Goal: Information Seeking & Learning: Learn about a topic

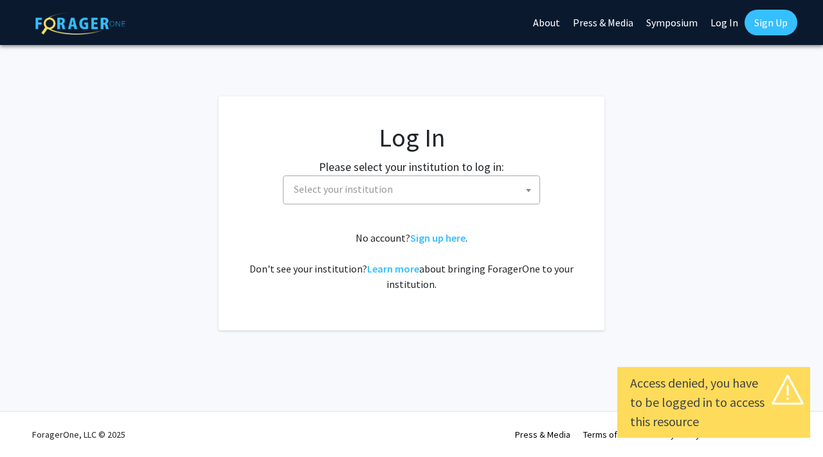
select select
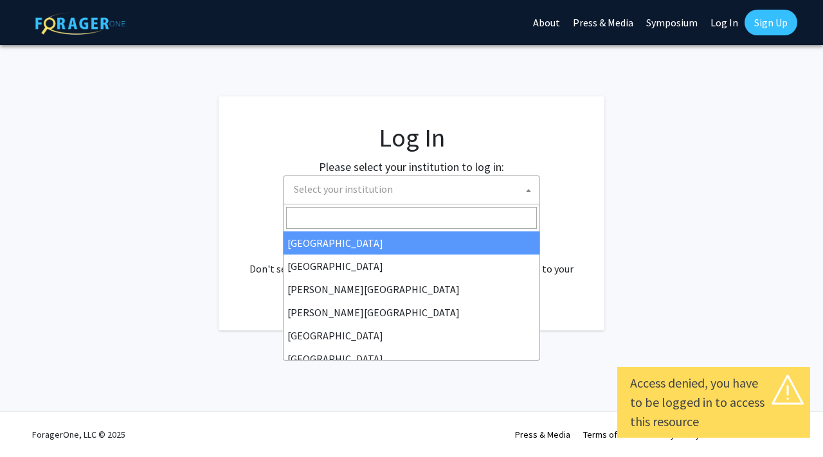
click at [465, 195] on span "Select your institution" at bounding box center [414, 189] width 251 height 26
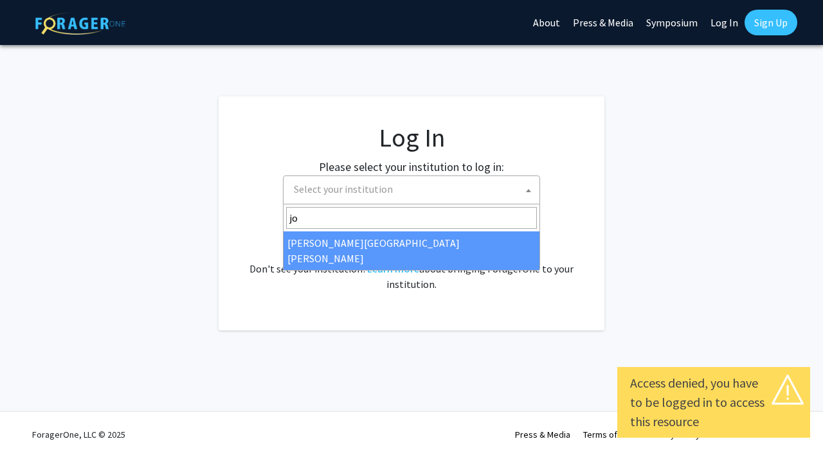
type input "jo"
select select "1"
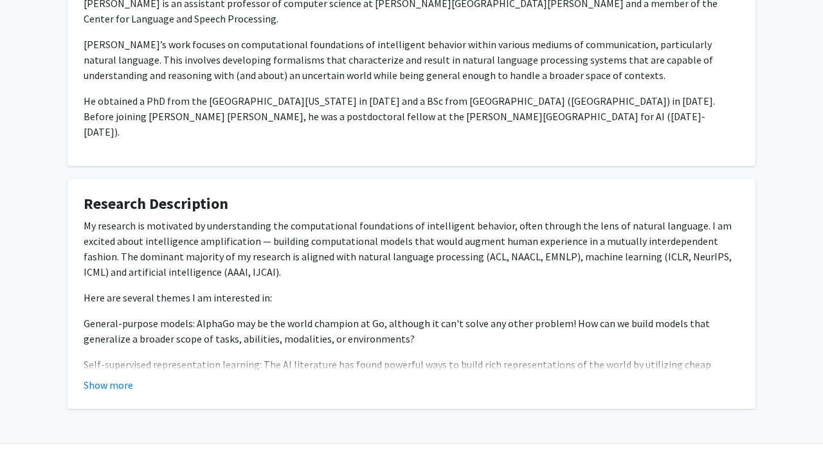
scroll to position [510, 0]
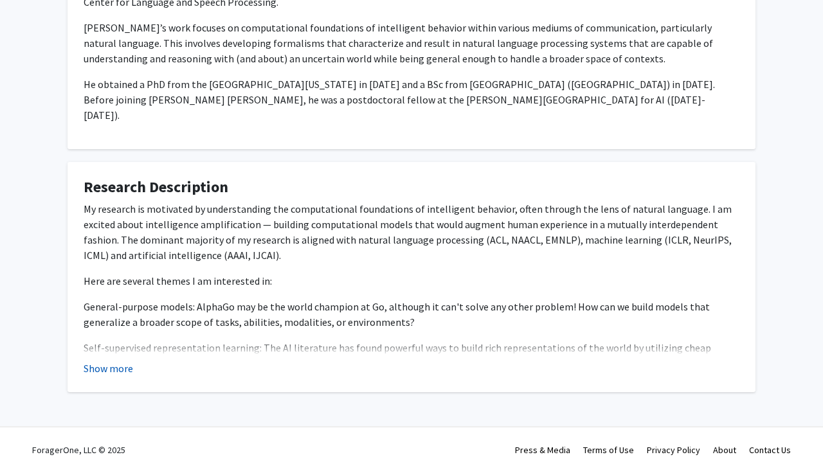
click at [111, 361] on button "Show more" at bounding box center [108, 368] width 49 height 15
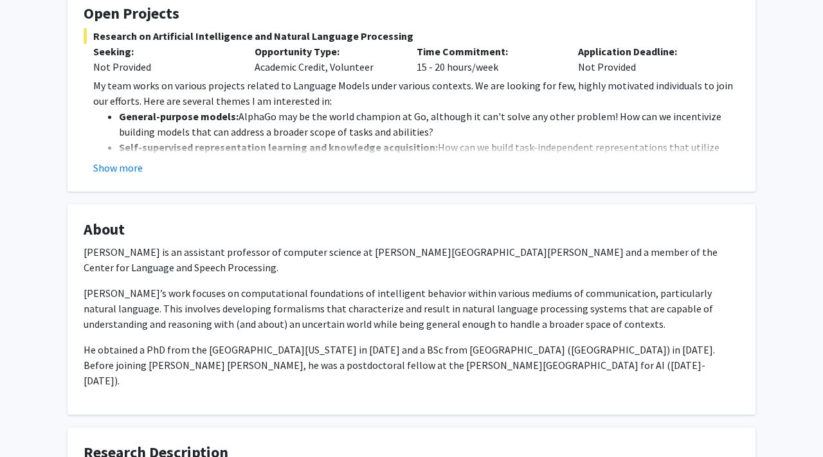
scroll to position [194, 0]
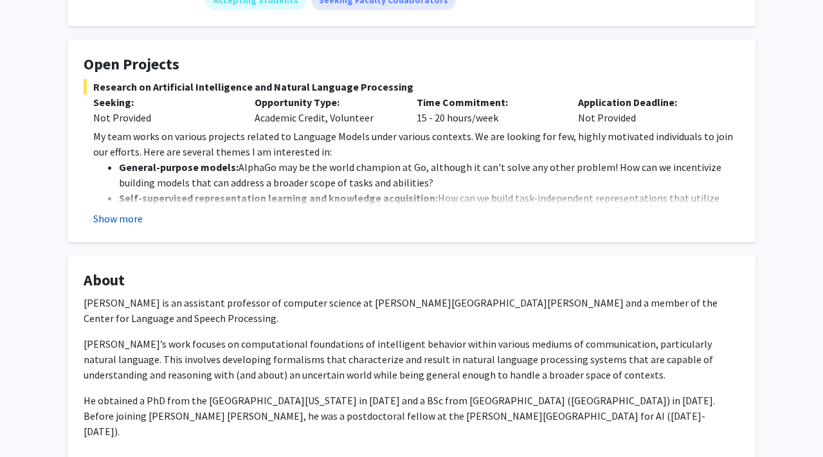
click at [137, 215] on button "Show more" at bounding box center [117, 218] width 49 height 15
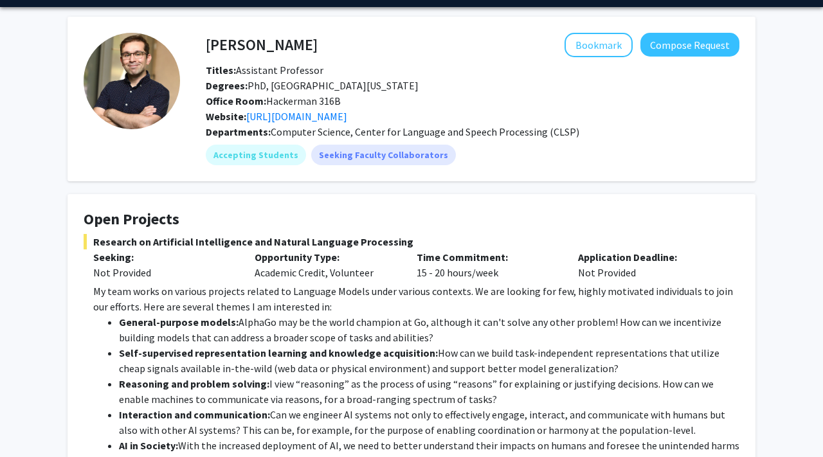
scroll to position [40, 0]
